Goal: Navigation & Orientation: Find specific page/section

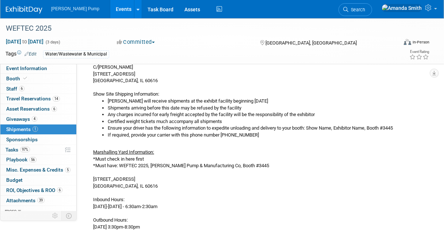
click at [110, 9] on link "Events" at bounding box center [123, 9] width 27 height 18
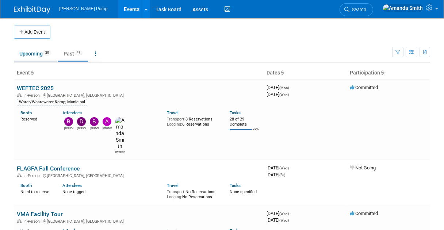
click at [30, 54] on link "Upcoming 20" at bounding box center [35, 54] width 43 height 14
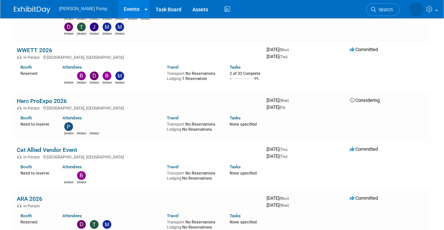
scroll to position [452, 0]
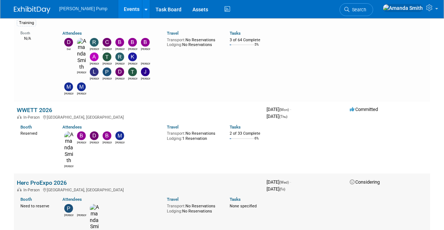
click at [44, 179] on link "Herc ProExpo 2026" at bounding box center [42, 182] width 50 height 7
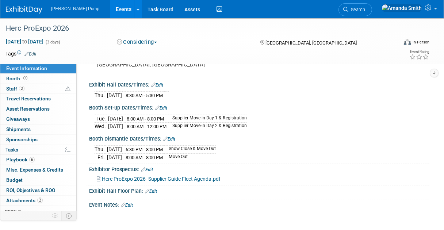
scroll to position [56, 0]
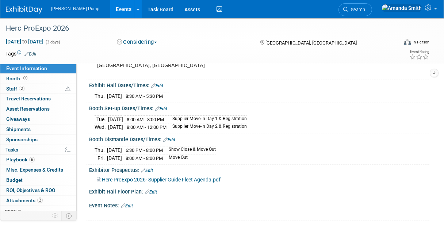
click at [110, 9] on link "Events" at bounding box center [123, 9] width 27 height 18
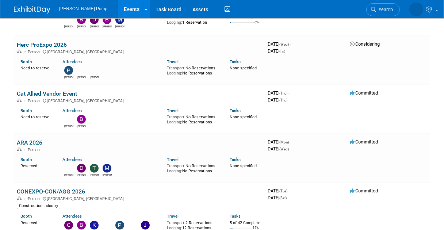
scroll to position [510, 0]
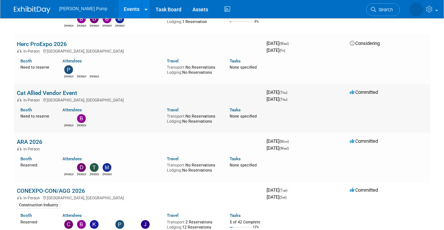
click at [34, 91] on link "Cat Allied Vendor Event" at bounding box center [47, 92] width 60 height 7
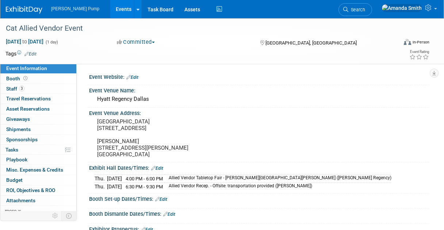
click at [110, 8] on link "Events" at bounding box center [123, 9] width 27 height 18
